Goal: Task Accomplishment & Management: Use online tool/utility

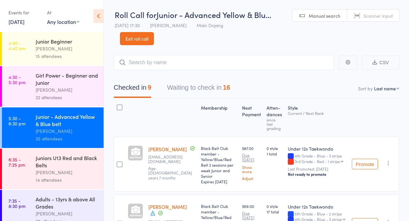
click at [71, 164] on div "Juniors U13 Red and Black Belts" at bounding box center [67, 161] width 62 height 14
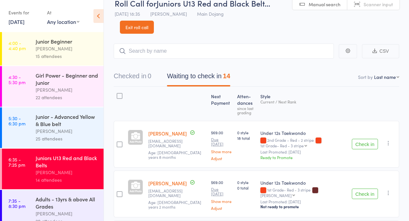
scroll to position [53, 0]
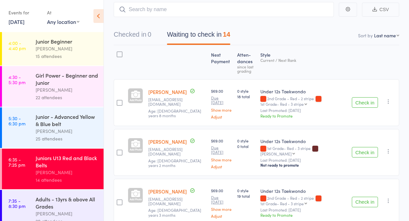
click at [362, 148] on button "Check in" at bounding box center [365, 152] width 26 height 10
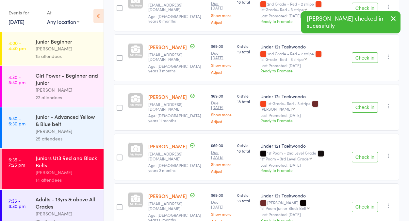
scroll to position [149, 0]
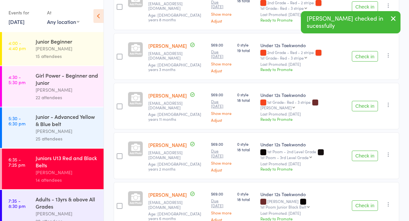
click at [363, 150] on button "Check in" at bounding box center [365, 155] width 26 height 10
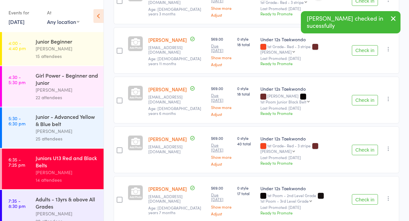
click at [370, 96] on button "Check in" at bounding box center [365, 100] width 26 height 10
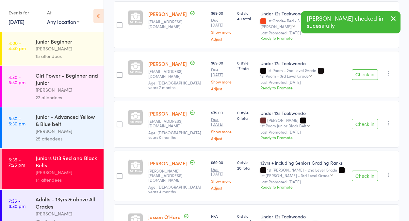
scroll to position [344, 0]
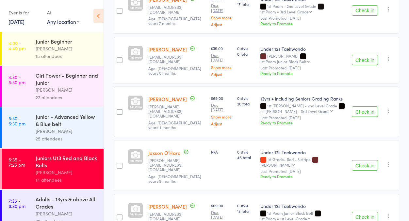
click at [387, 108] on icon "button" at bounding box center [389, 110] width 7 height 7
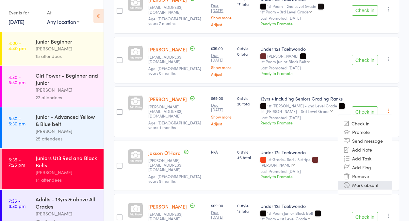
click at [371, 181] on li "Mark absent" at bounding box center [365, 185] width 54 height 9
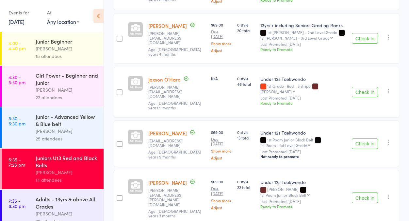
scroll to position [466, 0]
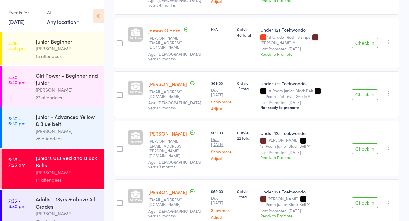
click at [368, 143] on button "Check in" at bounding box center [365, 148] width 26 height 10
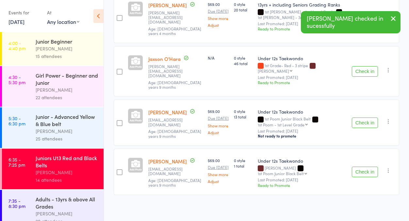
scroll to position [366, 0]
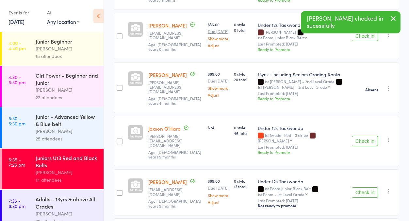
click at [365, 187] on button "Check in" at bounding box center [365, 192] width 26 height 10
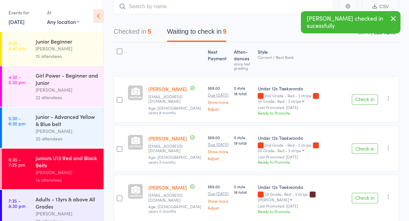
scroll to position [0, 0]
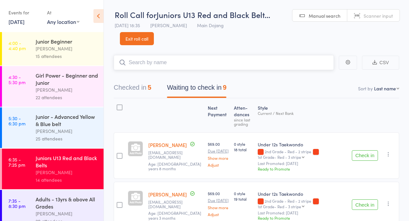
click at [146, 61] on input "search" at bounding box center [224, 62] width 220 height 15
type input "A"
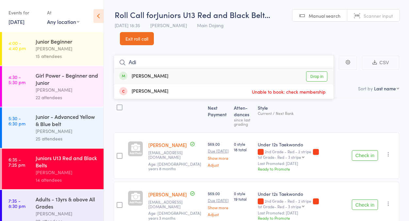
type input "Adi"
click at [318, 75] on link "Drop in" at bounding box center [316, 76] width 21 height 10
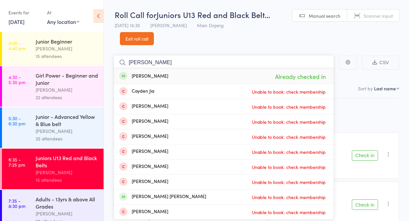
type input "J"
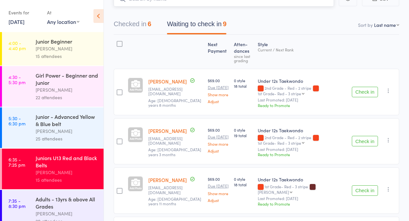
scroll to position [248, 0]
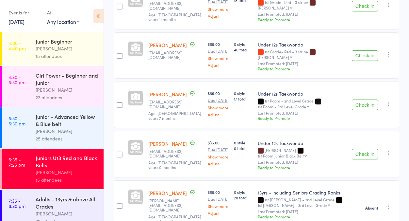
click at [368, 152] on button "Check in" at bounding box center [365, 154] width 26 height 10
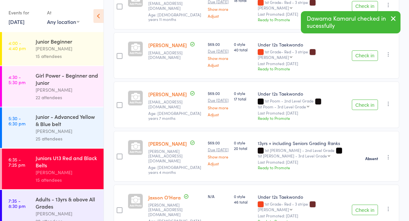
scroll to position [337, 0]
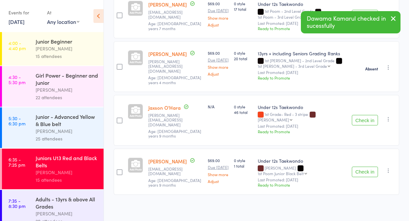
click at [369, 166] on button "Check in" at bounding box center [365, 171] width 26 height 10
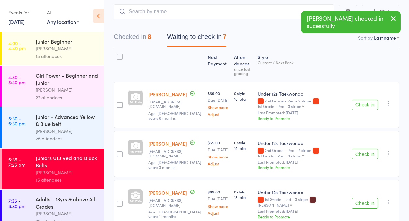
scroll to position [0, 0]
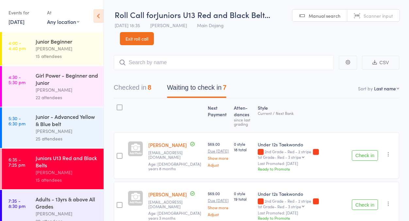
click at [176, 86] on button "Waiting to check in 7" at bounding box center [197, 88] width 60 height 17
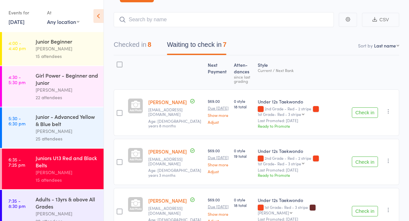
scroll to position [5, 0]
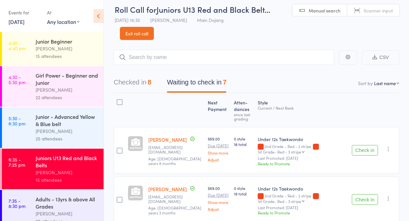
click at [120, 102] on div at bounding box center [120, 102] width 6 height 6
click at [118, 100] on input "checkbox" at bounding box center [118, 100] width 0 height 0
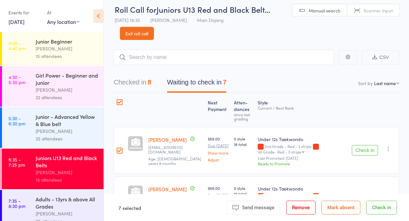
click at [345, 207] on button "Mark absent" at bounding box center [341, 207] width 39 height 14
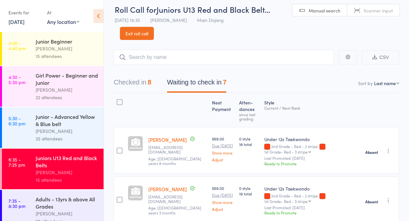
scroll to position [10, 0]
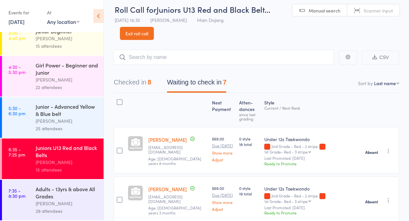
click at [53, 206] on div "[PERSON_NAME]" at bounding box center [67, 203] width 62 height 8
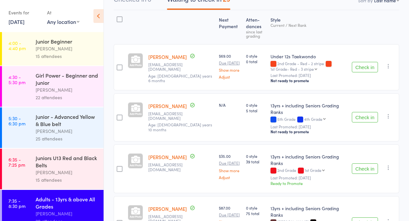
scroll to position [149, 0]
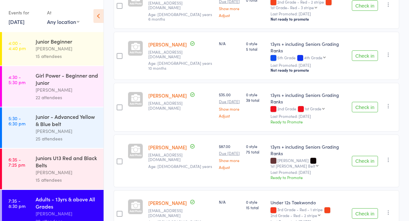
click at [364, 156] on button "Check in" at bounding box center [365, 161] width 26 height 10
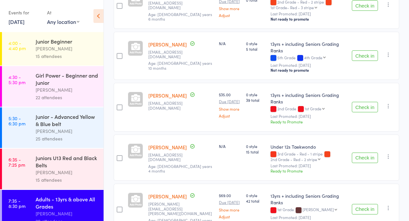
click at [360, 152] on button "Check in" at bounding box center [365, 157] width 26 height 10
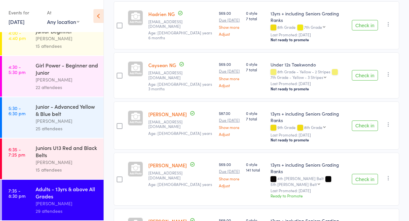
scroll to position [993, 0]
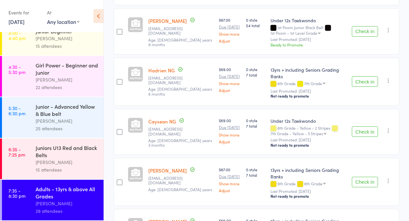
click at [365, 177] on button "Check in" at bounding box center [365, 182] width 26 height 10
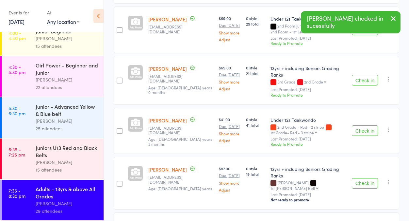
scroll to position [349, 0]
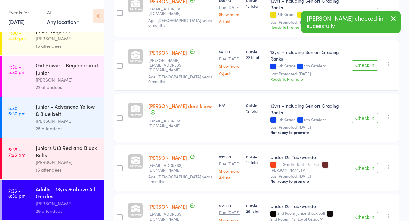
drag, startPoint x: 393, startPoint y: 17, endPoint x: 232, endPoint y: 88, distance: 176.4
click at [393, 16] on icon "button" at bounding box center [394, 18] width 8 height 8
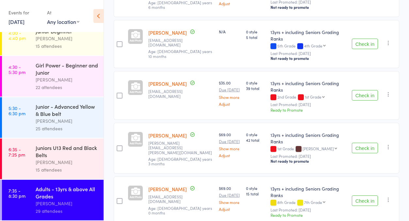
scroll to position [163, 0]
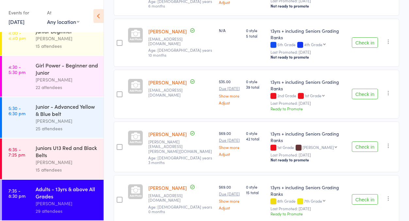
click at [365, 89] on button "Check in" at bounding box center [365, 94] width 26 height 10
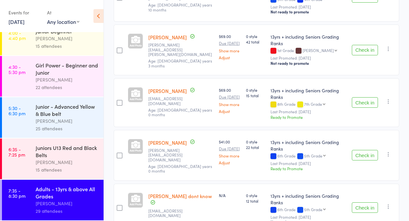
scroll to position [139, 0]
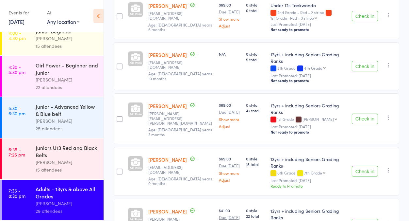
click at [366, 113] on button "Check in" at bounding box center [365, 118] width 26 height 10
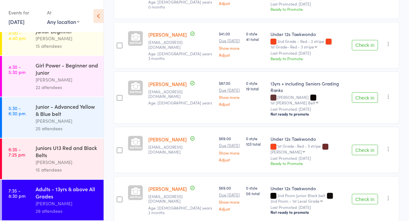
scroll to position [442, 0]
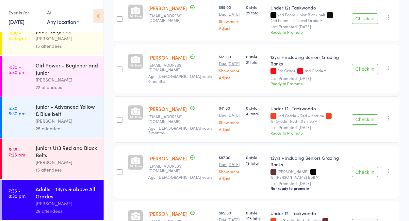
click at [365, 114] on button "Check in" at bounding box center [365, 119] width 26 height 10
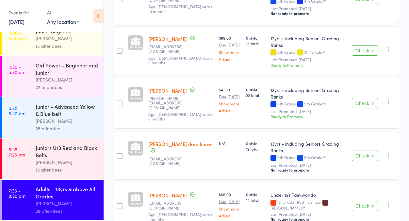
scroll to position [243, 0]
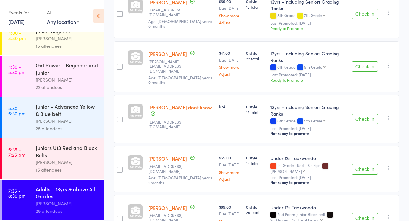
click at [360, 164] on button "Check in" at bounding box center [365, 169] width 26 height 10
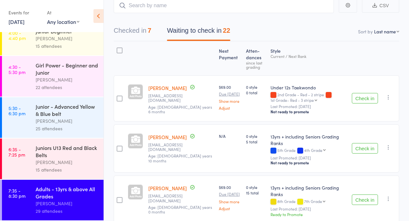
scroll to position [0, 0]
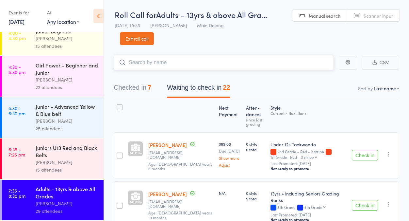
click at [155, 65] on input "search" at bounding box center [224, 62] width 220 height 15
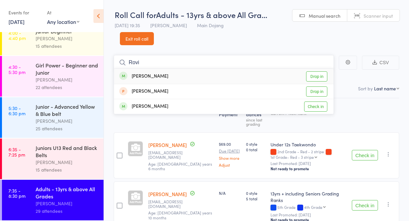
type input "Rovi"
click at [317, 74] on link "Drop in" at bounding box center [316, 76] width 21 height 10
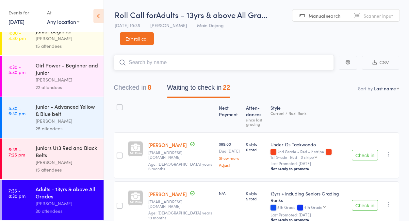
click at [143, 83] on button "Checked in 8" at bounding box center [133, 88] width 38 height 17
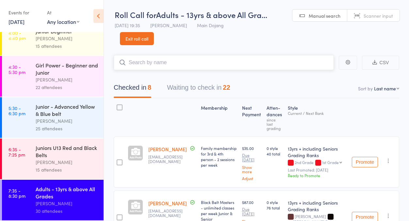
click at [183, 85] on button "Waiting to check in 22" at bounding box center [198, 88] width 63 height 17
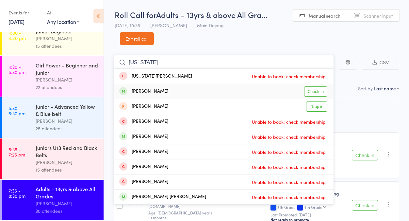
type input "Georgia"
click at [318, 91] on link "Check in" at bounding box center [315, 91] width 23 height 10
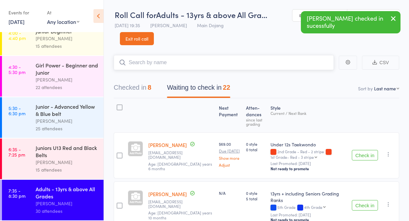
click at [180, 84] on button "Waiting to check in 22" at bounding box center [198, 88] width 63 height 17
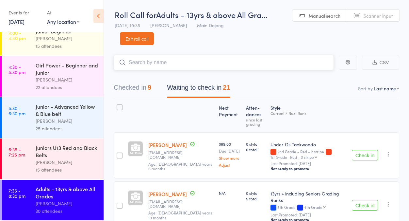
click at [176, 86] on button "Waiting to check in 21" at bounding box center [198, 88] width 63 height 17
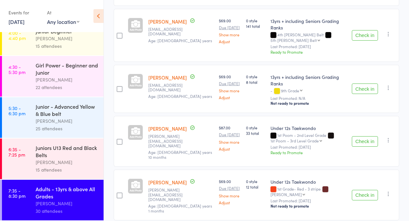
scroll to position [940, 0]
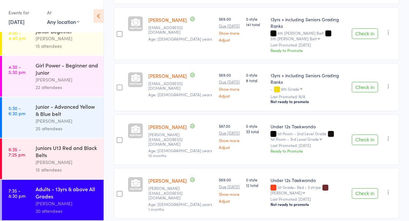
click at [360, 188] on button "Check in" at bounding box center [365, 193] width 26 height 10
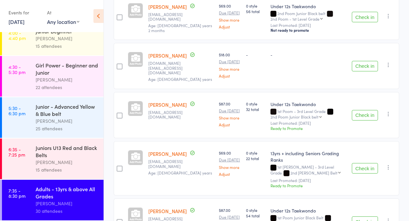
scroll to position [666, 0]
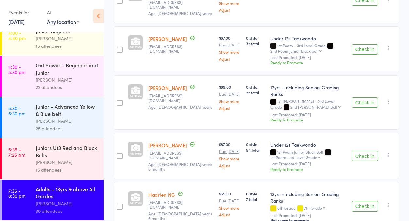
drag, startPoint x: 363, startPoint y: 101, endPoint x: 359, endPoint y: 99, distance: 4.3
click at [363, 150] on button "Check in" at bounding box center [365, 155] width 26 height 10
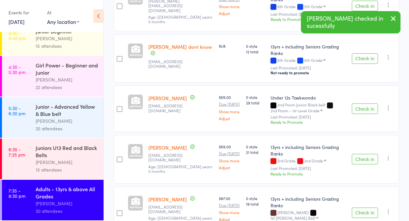
scroll to position [2, 0]
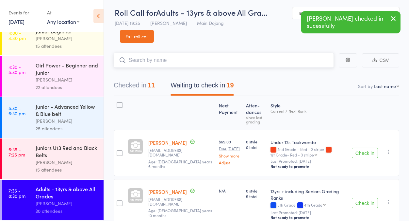
click at [156, 59] on input "search" at bounding box center [224, 60] width 220 height 15
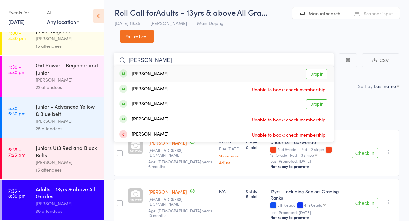
type input "Damian"
click at [315, 72] on link "Drop in" at bounding box center [316, 74] width 21 height 10
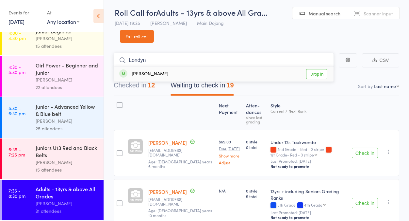
type input "Londyn"
click at [318, 73] on link "Drop in" at bounding box center [316, 74] width 21 height 10
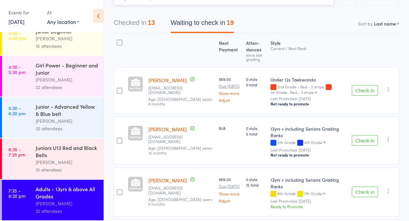
scroll to position [66, 0]
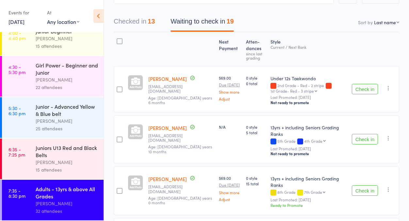
click at [367, 89] on button "Check in" at bounding box center [365, 89] width 26 height 10
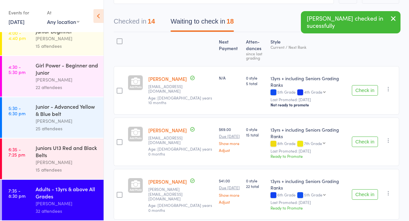
click at [370, 189] on button "Check in" at bounding box center [365, 194] width 26 height 10
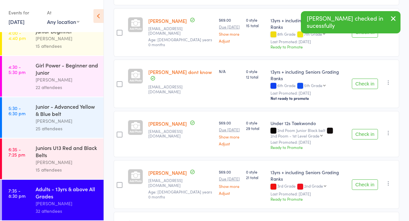
scroll to position [184, 0]
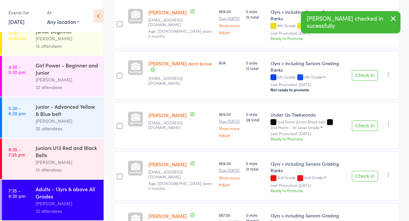
click at [368, 120] on button "Check in" at bounding box center [365, 125] width 26 height 10
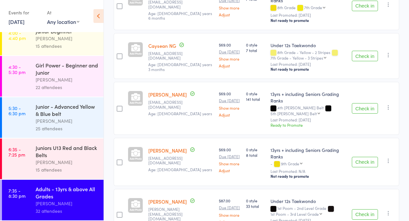
scroll to position [658, 0]
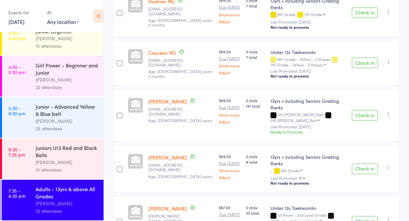
click at [364, 110] on button "Check in" at bounding box center [365, 115] width 26 height 10
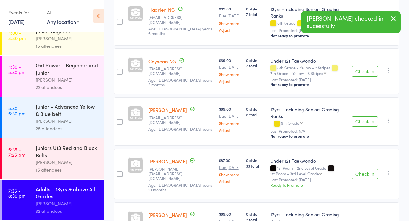
click at [365, 116] on button "Check in" at bounding box center [365, 121] width 26 height 10
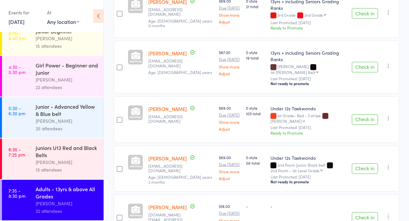
scroll to position [0, 0]
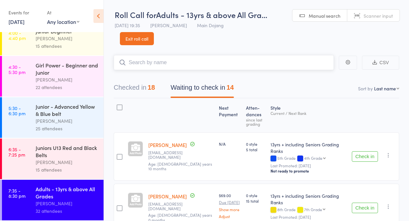
click at [155, 61] on input "search" at bounding box center [224, 62] width 220 height 15
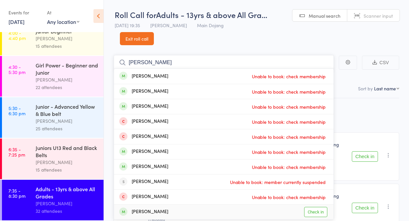
type input "Ryan J"
click at [320, 211] on link "Check in" at bounding box center [315, 212] width 23 height 10
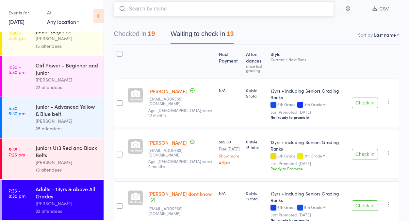
scroll to position [37, 0]
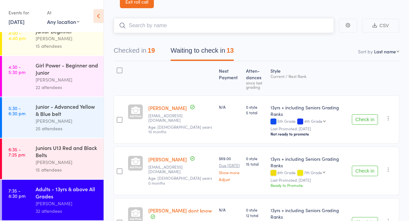
type input "K"
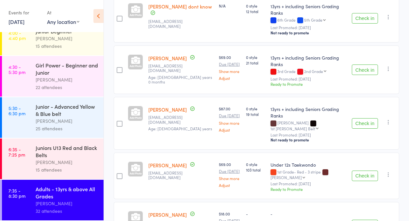
scroll to position [0, 0]
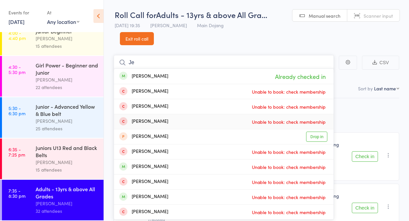
type input "J"
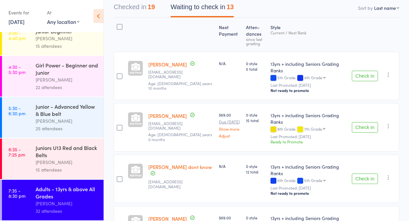
scroll to position [2, 0]
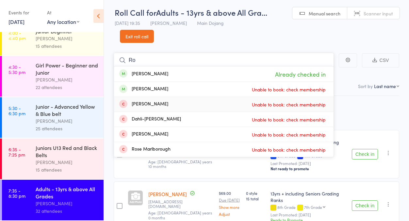
type input "R"
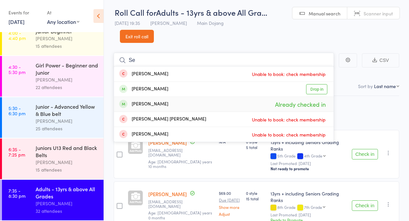
type input "S"
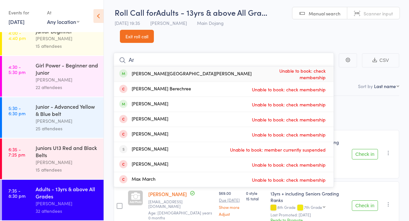
type input "A"
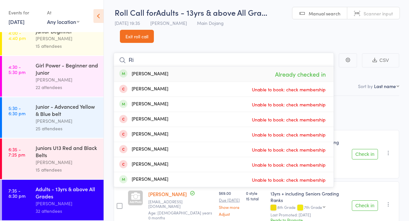
type input "R"
type input "M"
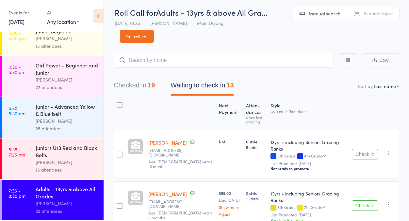
drag, startPoint x: 365, startPoint y: 196, endPoint x: 349, endPoint y: 186, distance: 18.5
click at [365, 200] on button "Check in" at bounding box center [365, 205] width 26 height 10
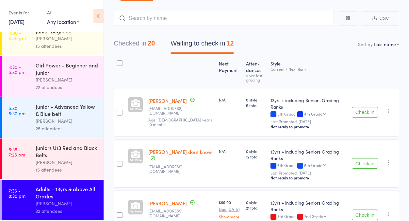
scroll to position [29, 0]
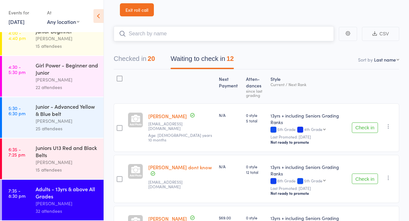
click at [157, 34] on input "search" at bounding box center [224, 33] width 220 height 15
type input "K"
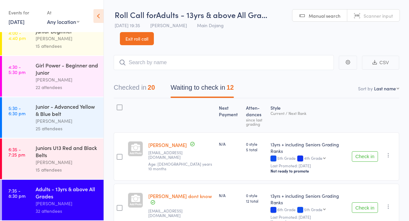
click at [132, 34] on link "Exit roll call" at bounding box center [137, 38] width 34 height 13
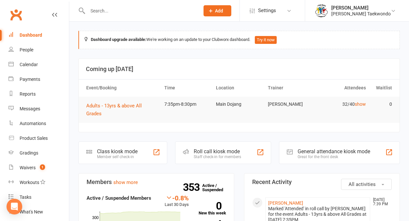
click at [26, 62] on div "Calendar" at bounding box center [29, 64] width 18 height 5
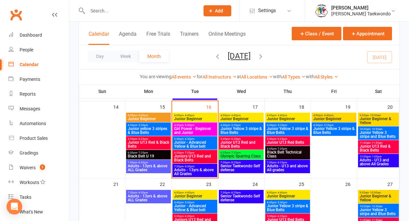
scroll to position [182, 0]
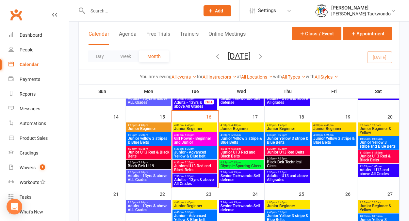
click at [185, 178] on span "Adults - 13yrs & above All Grades" at bounding box center [195, 182] width 42 height 8
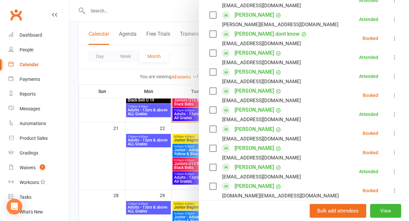
scroll to position [597, 0]
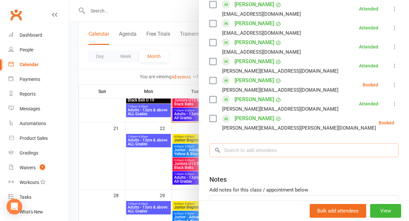
drag, startPoint x: 257, startPoint y: 157, endPoint x: 262, endPoint y: 152, distance: 6.2
click at [257, 157] on input "search" at bounding box center [304, 150] width 189 height 14
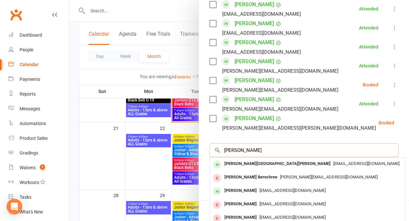
scroll to position [609, 0]
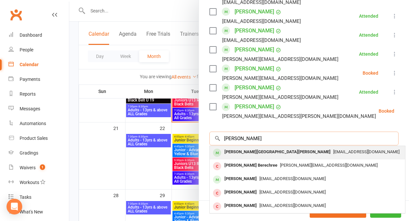
type input "Archer"
click at [334, 154] on span "[EMAIL_ADDRESS][DOMAIN_NAME]" at bounding box center [367, 151] width 66 height 5
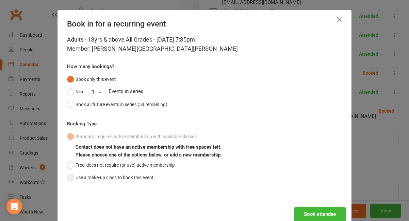
click at [69, 175] on button "Use a make-up class to book this event" at bounding box center [110, 177] width 87 height 12
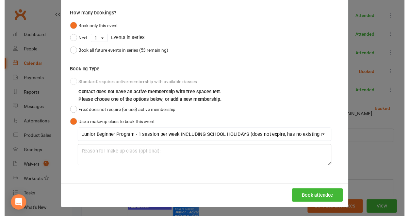
scroll to position [379, 0]
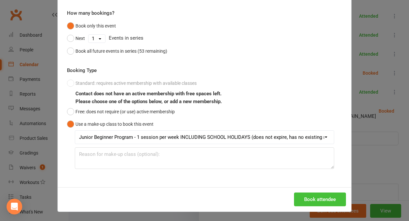
click at [307, 195] on button "Book attendee" at bounding box center [320, 199] width 52 height 14
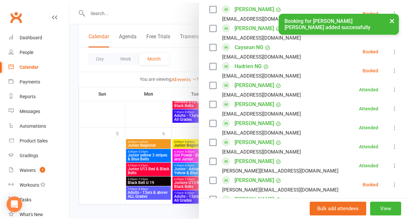
scroll to position [680, 0]
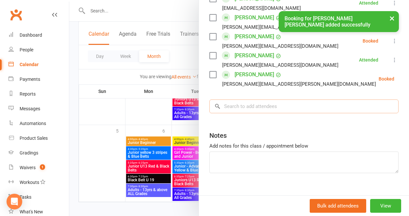
click at [242, 99] on input "search" at bounding box center [304, 106] width 189 height 14
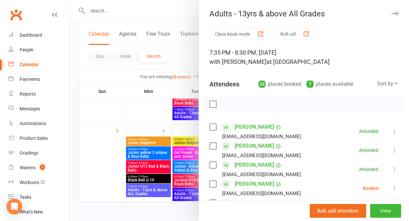
scroll to position [265, 0]
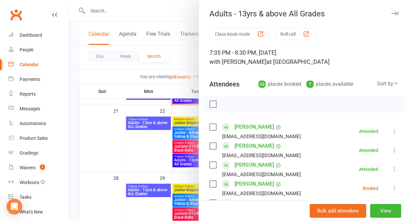
click at [392, 13] on icon "button" at bounding box center [395, 13] width 7 height 4
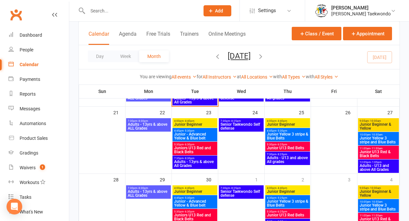
scroll to position [244, 0]
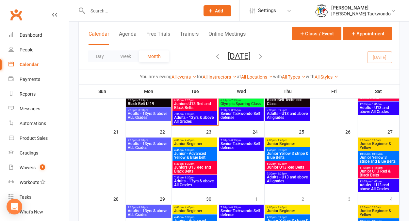
click at [299, 112] on span "Adults - U13 and above All grades" at bounding box center [288, 116] width 42 height 8
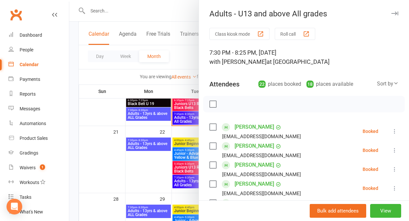
scroll to position [8, 0]
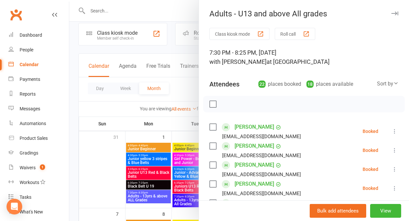
click at [392, 11] on icon "button" at bounding box center [395, 13] width 7 height 4
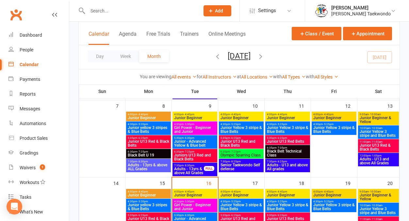
scroll to position [154, 0]
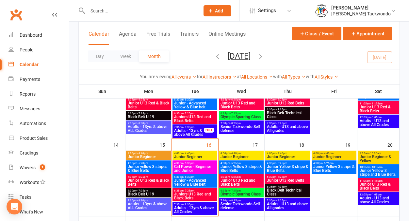
click at [182, 207] on span "Adults - 13yrs & above All Grades" at bounding box center [195, 210] width 42 height 8
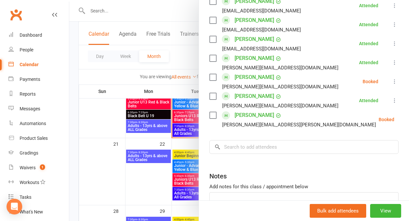
scroll to position [676, 0]
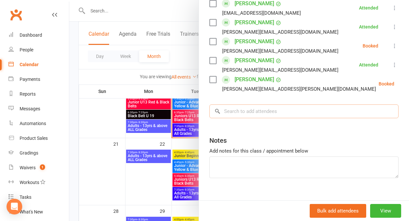
click at [242, 104] on input "search" at bounding box center [304, 111] width 189 height 14
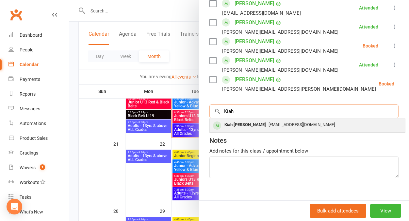
type input "Kiah"
click at [248, 120] on div "Kiah [PERSON_NAME]" at bounding box center [245, 124] width 47 height 9
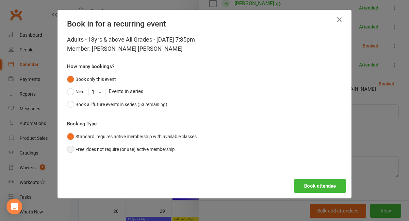
click at [69, 146] on button "Free: does not require (or use) active membership" at bounding box center [121, 149] width 108 height 12
drag, startPoint x: 66, startPoint y: 135, endPoint x: 70, endPoint y: 135, distance: 3.6
click at [67, 135] on button "Standard: requires active membership with available classes" at bounding box center [132, 136] width 130 height 12
click at [304, 184] on button "Book attendee" at bounding box center [320, 186] width 52 height 14
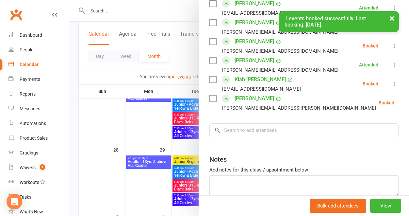
click at [391, 17] on button "×" at bounding box center [393, 18] width 12 height 14
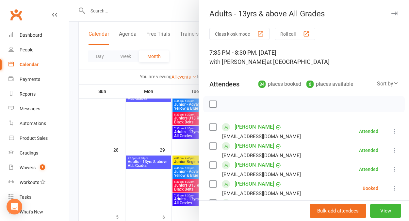
scroll to position [193, 0]
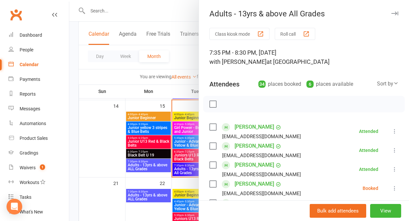
click at [280, 33] on button "Roll call" at bounding box center [295, 34] width 41 height 12
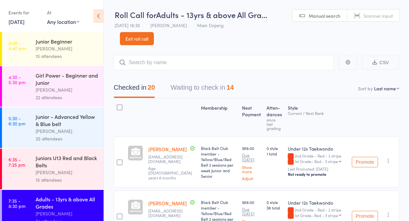
click at [194, 87] on button "Waiting to check in 14" at bounding box center [202, 88] width 63 height 17
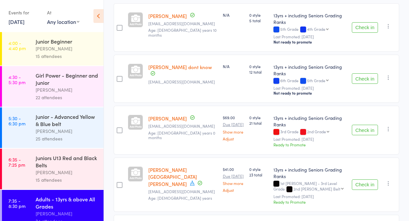
scroll to position [130, 0]
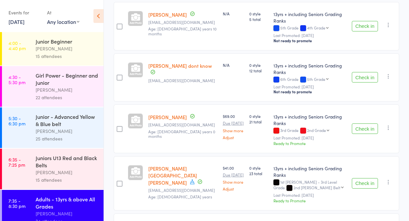
click at [364, 178] on button "Check in" at bounding box center [365, 183] width 26 height 10
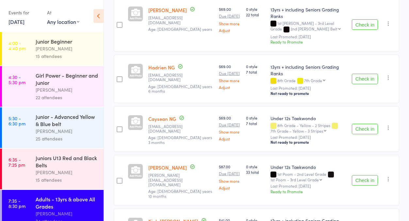
scroll to position [548, 0]
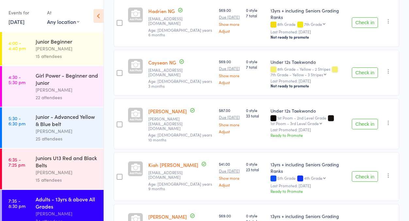
click at [364, 171] on button "Check in" at bounding box center [365, 176] width 26 height 10
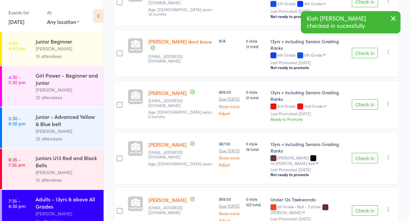
scroll to position [0, 0]
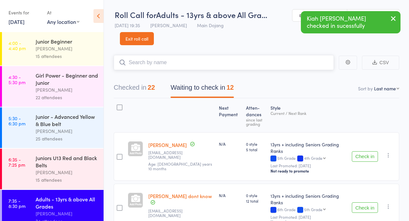
click at [157, 60] on input "search" at bounding box center [224, 62] width 220 height 15
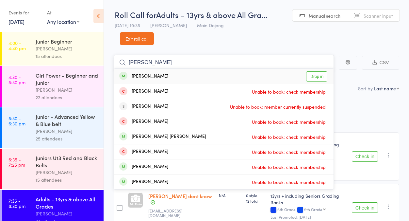
type input "[PERSON_NAME]"
click at [323, 75] on link "Drop in" at bounding box center [316, 76] width 21 height 10
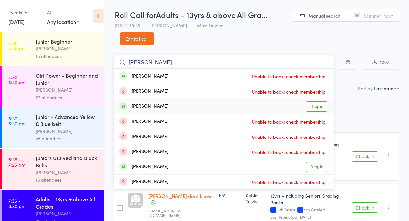
type input "[PERSON_NAME]"
click at [319, 105] on link "Drop in" at bounding box center [316, 106] width 21 height 10
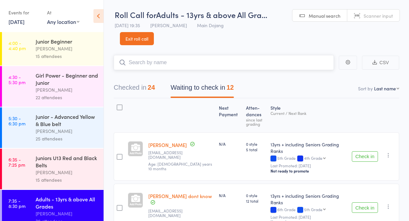
click at [184, 86] on button "Waiting to check in 12" at bounding box center [202, 88] width 63 height 17
type input "s"
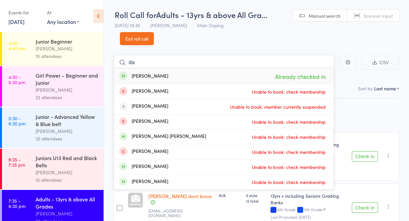
type input "d"
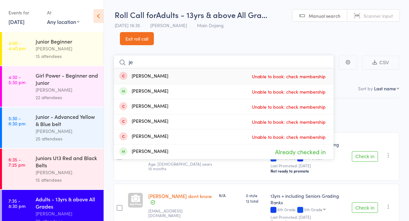
type input "j"
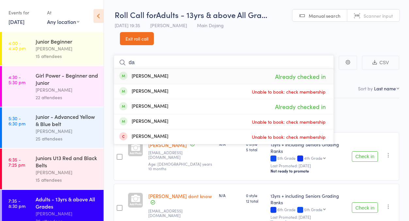
type input "d"
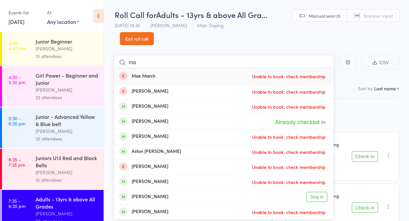
type input "m"
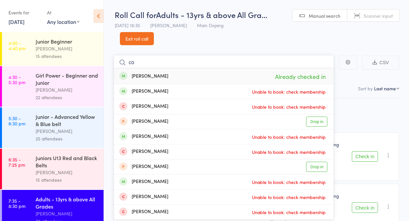
type input "c"
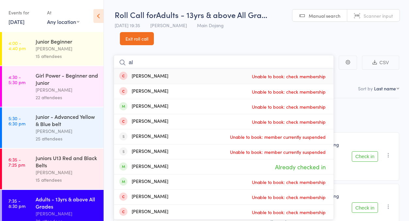
type input "a"
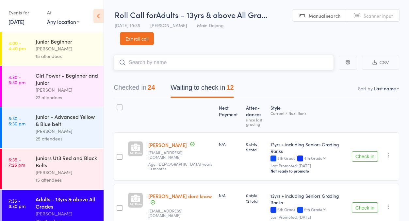
type input "\"
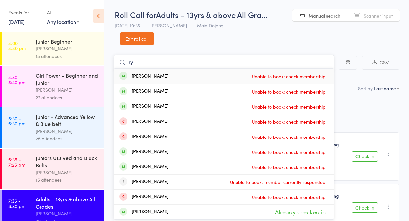
type input "r"
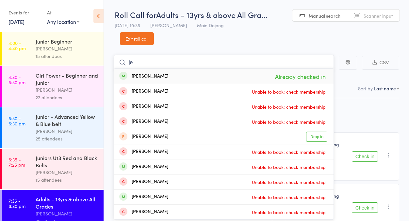
type input "j"
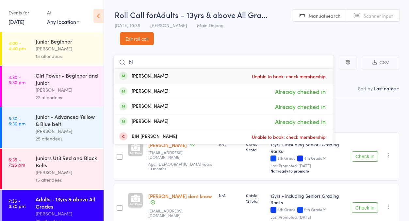
type input "b"
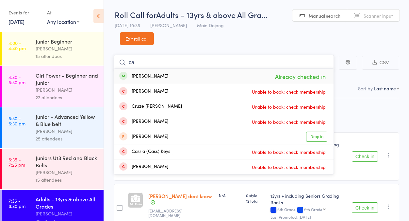
type input "c"
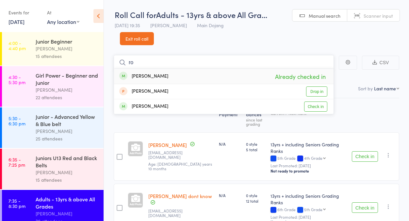
type input "r"
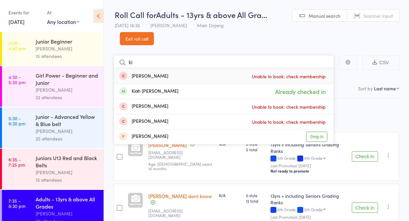
type input "k"
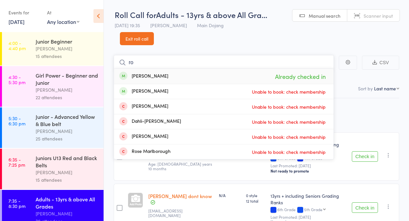
type input "r"
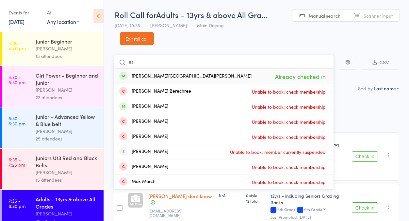
type input "a"
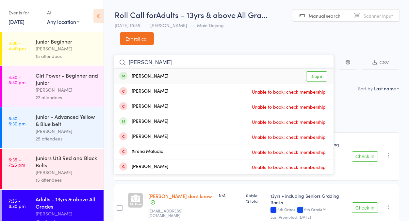
type input "[PERSON_NAME]"
click at [319, 76] on link "Drop in" at bounding box center [316, 76] width 21 height 10
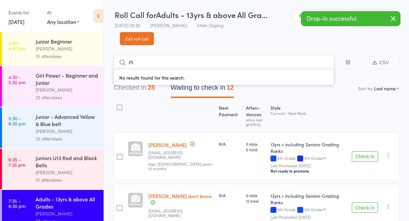
type input "r"
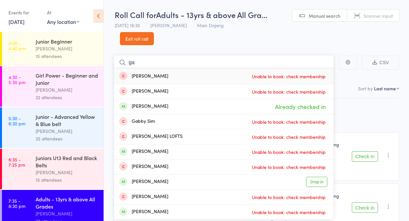
type input "g"
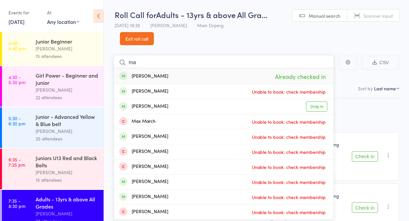
type input "m"
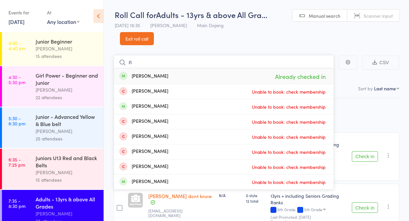
type input "r"
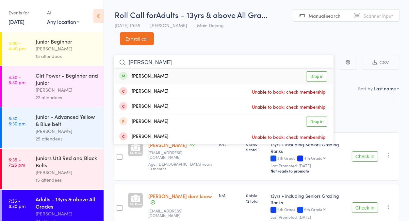
type input "[PERSON_NAME]"
click at [322, 76] on link "Drop in" at bounding box center [316, 76] width 21 height 10
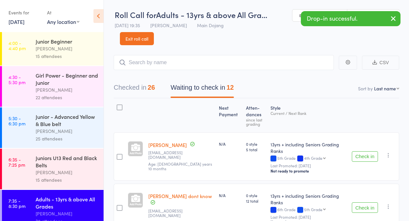
click at [117, 107] on div at bounding box center [120, 107] width 6 height 6
click at [118, 105] on input "checkbox" at bounding box center [118, 105] width 0 height 0
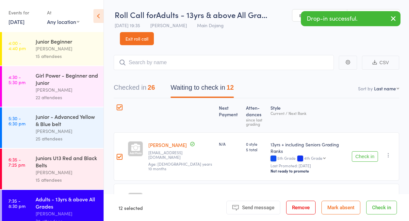
click at [337, 210] on button "Mark absent" at bounding box center [341, 207] width 39 height 14
